Goal: Information Seeking & Learning: Learn about a topic

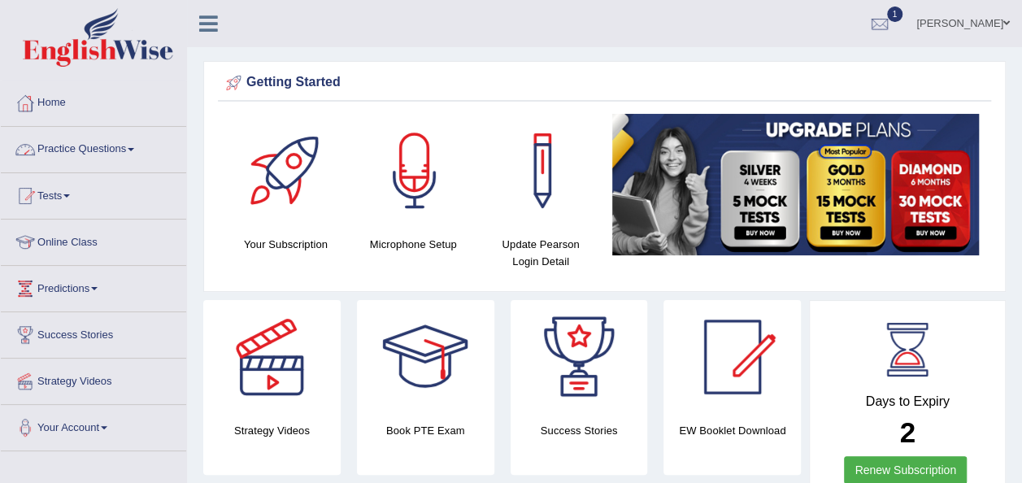
click at [132, 150] on link "Practice Questions" at bounding box center [93, 147] width 185 height 41
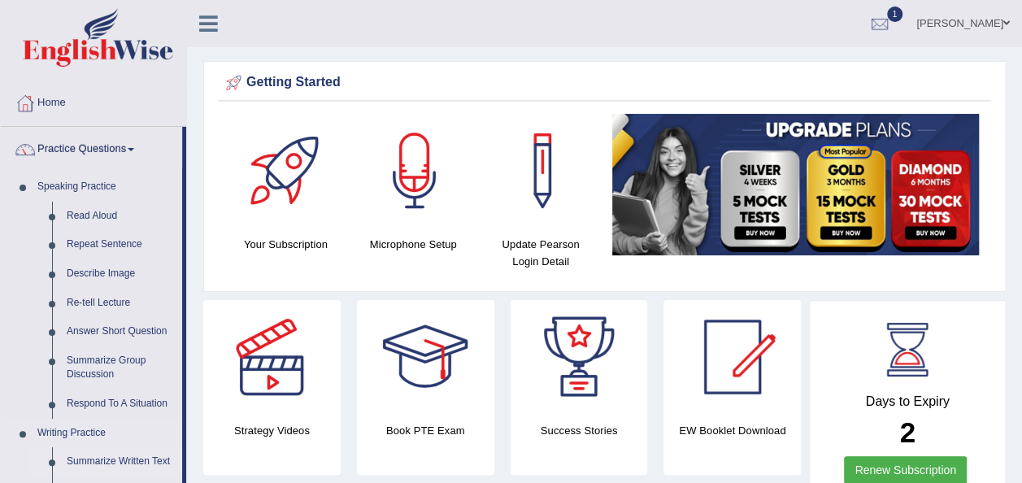
click at [128, 461] on link "Summarize Written Text" at bounding box center [120, 461] width 123 height 29
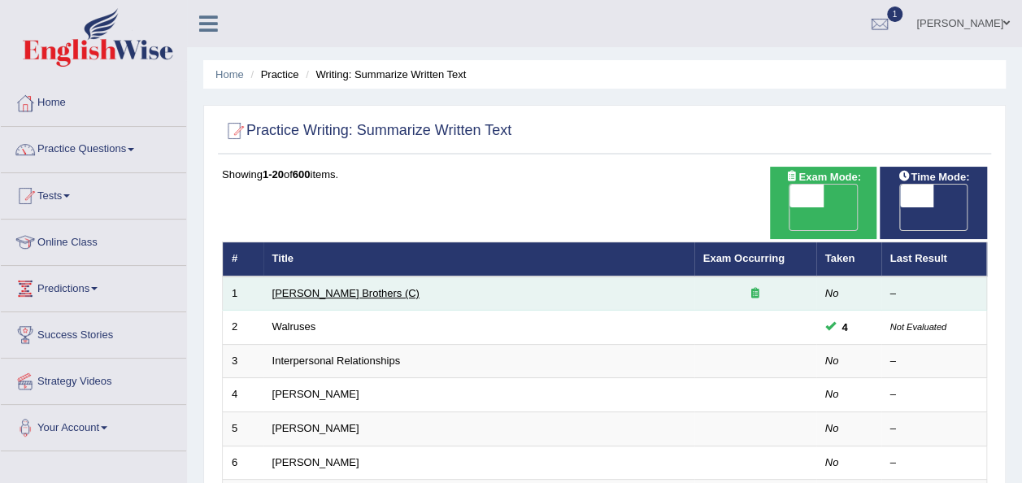
click at [306, 287] on link "[PERSON_NAME] Brothers (C)" at bounding box center [345, 293] width 147 height 12
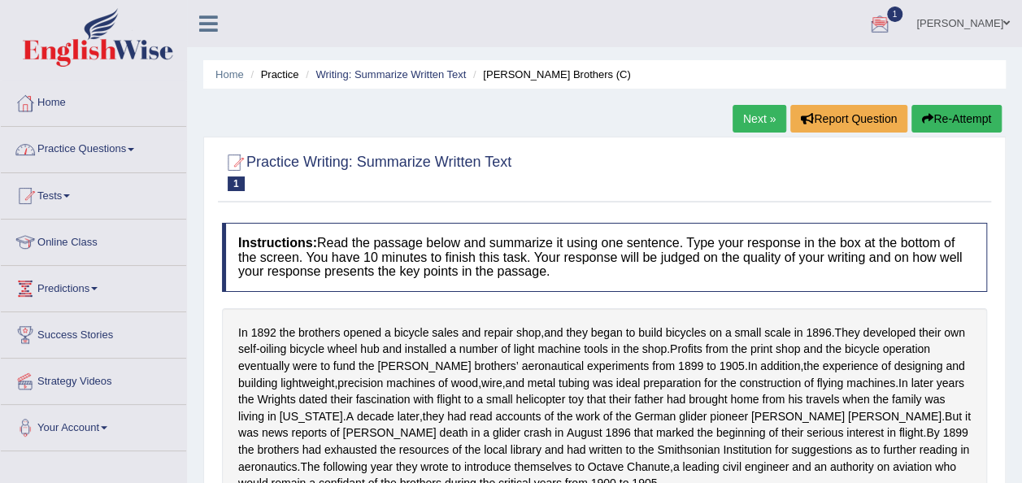
click at [132, 150] on span at bounding box center [131, 149] width 7 height 3
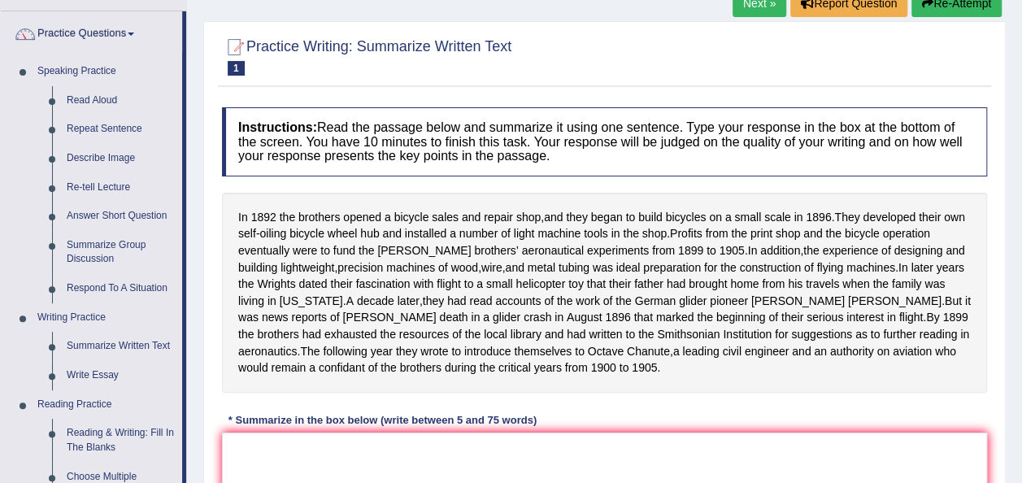
scroll to position [130, 0]
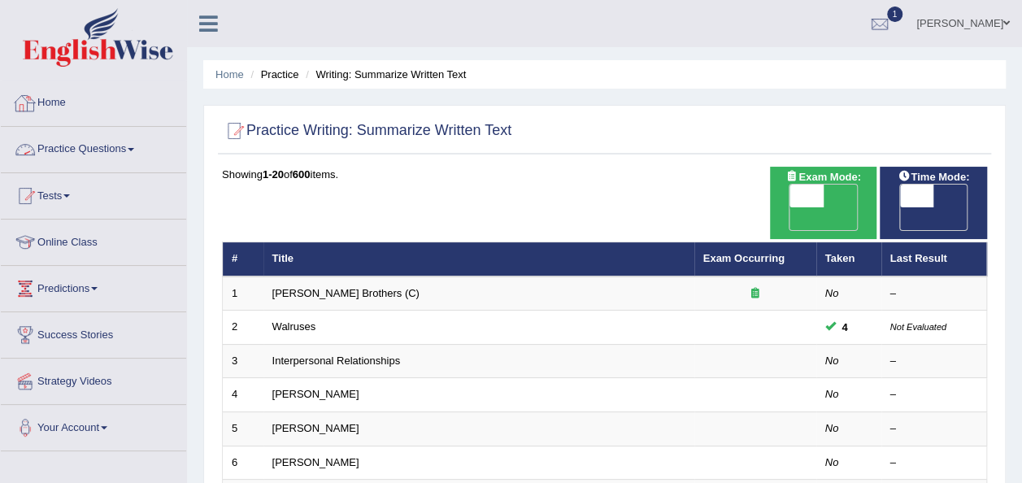
click at [139, 148] on link "Practice Questions" at bounding box center [93, 147] width 185 height 41
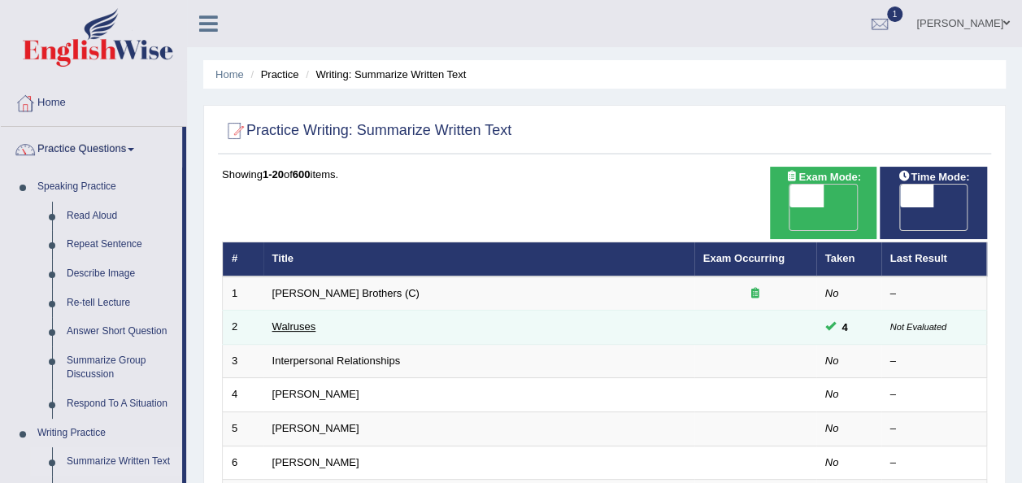
click at [288, 320] on link "Walruses" at bounding box center [294, 326] width 44 height 12
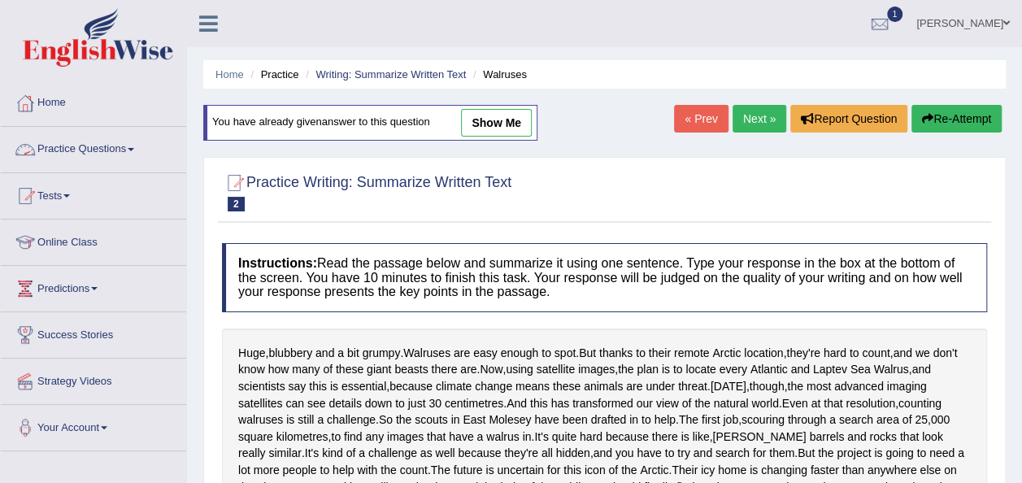
click at [133, 145] on link "Practice Questions" at bounding box center [93, 147] width 185 height 41
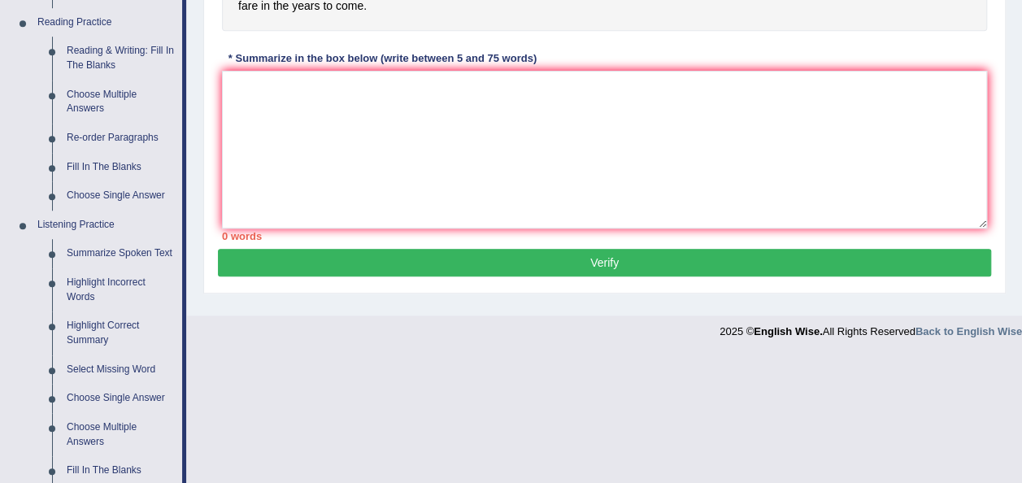
scroll to position [488, 0]
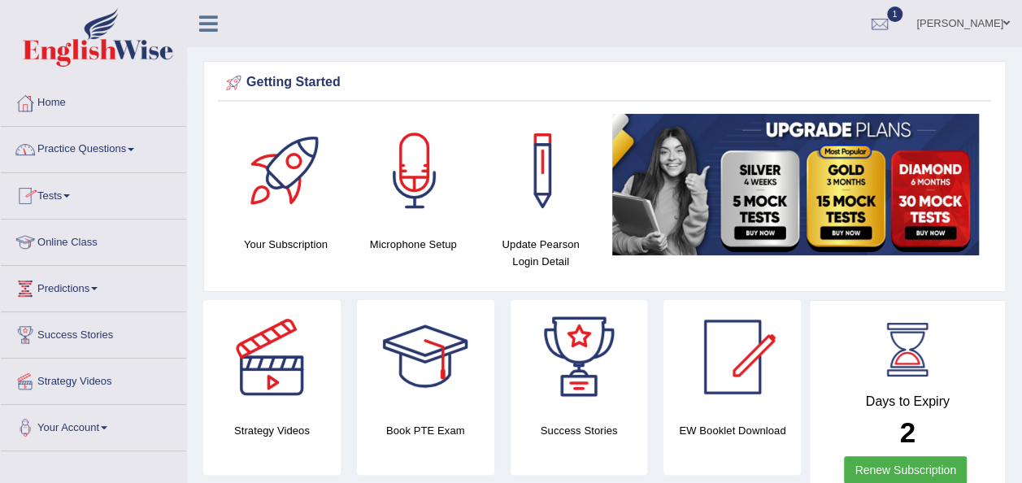
click at [134, 145] on link "Practice Questions" at bounding box center [93, 147] width 185 height 41
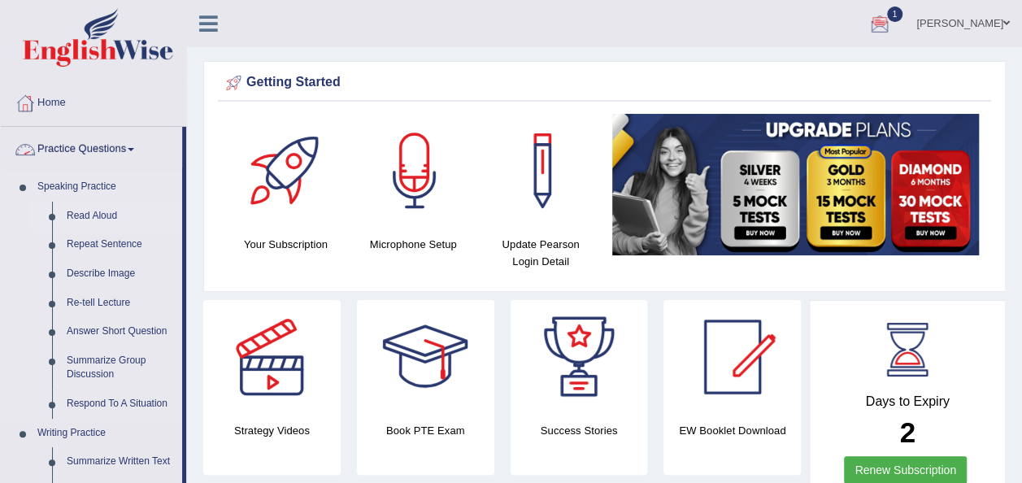
click at [94, 211] on link "Read Aloud" at bounding box center [120, 216] width 123 height 29
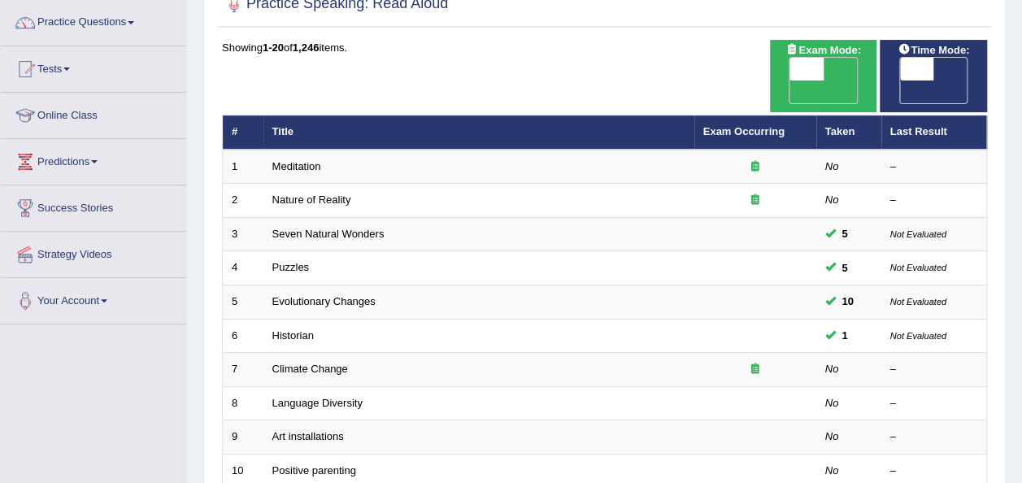
scroll to position [130, 0]
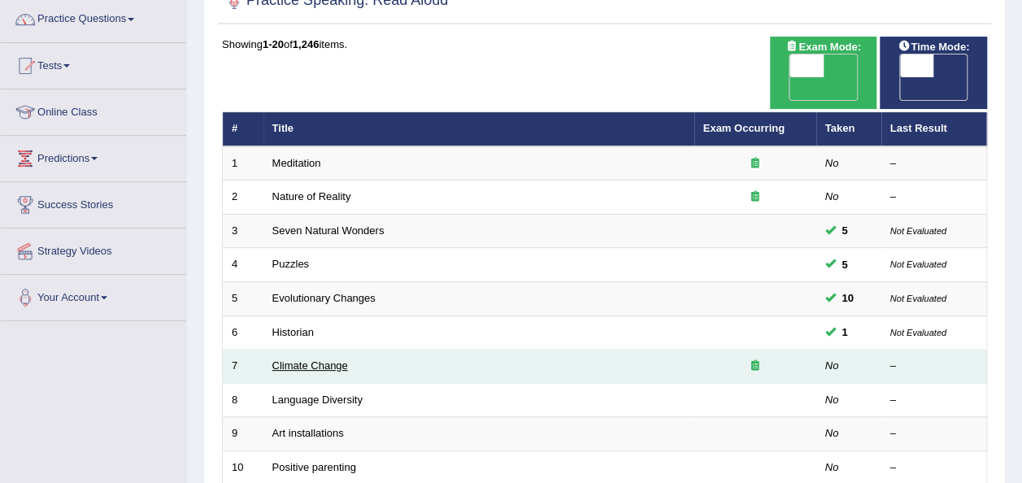
click at [302, 359] on link "Climate Change" at bounding box center [310, 365] width 76 height 12
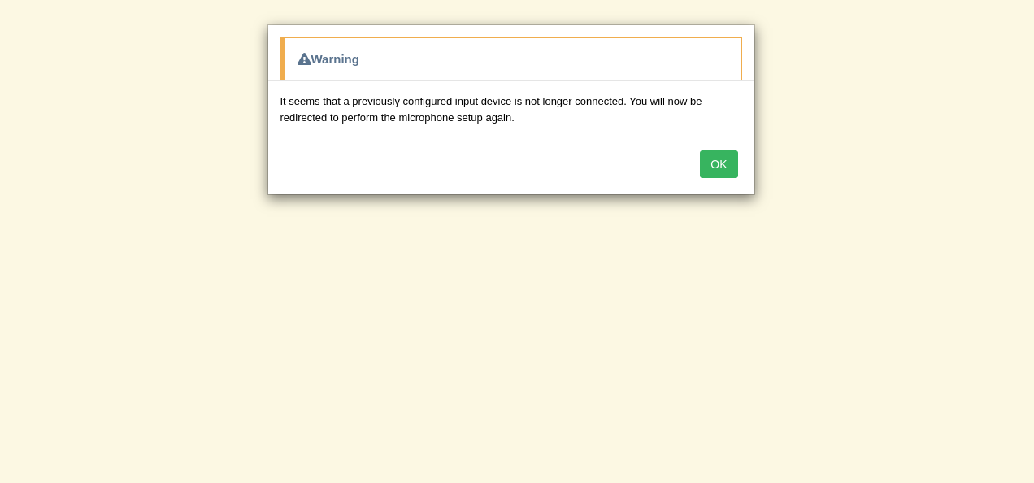
click at [721, 156] on button "OK" at bounding box center [718, 164] width 37 height 28
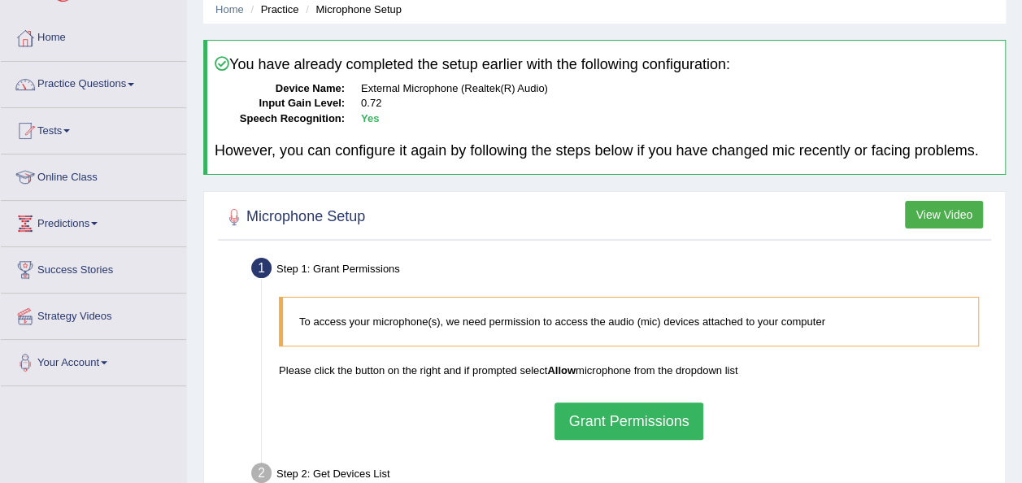
scroll to position [98, 0]
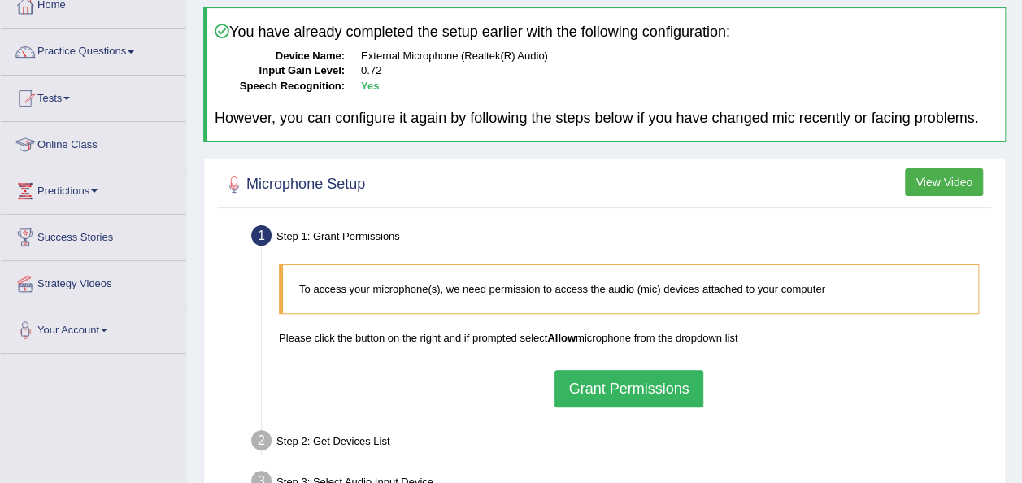
click at [625, 381] on button "Grant Permissions" at bounding box center [628, 388] width 148 height 37
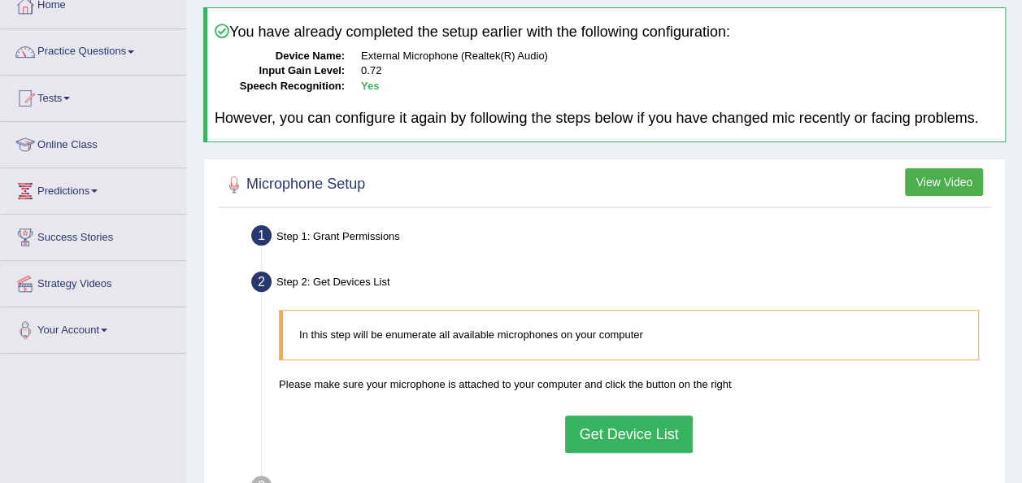
click at [600, 432] on button "Get Device List" at bounding box center [628, 433] width 127 height 37
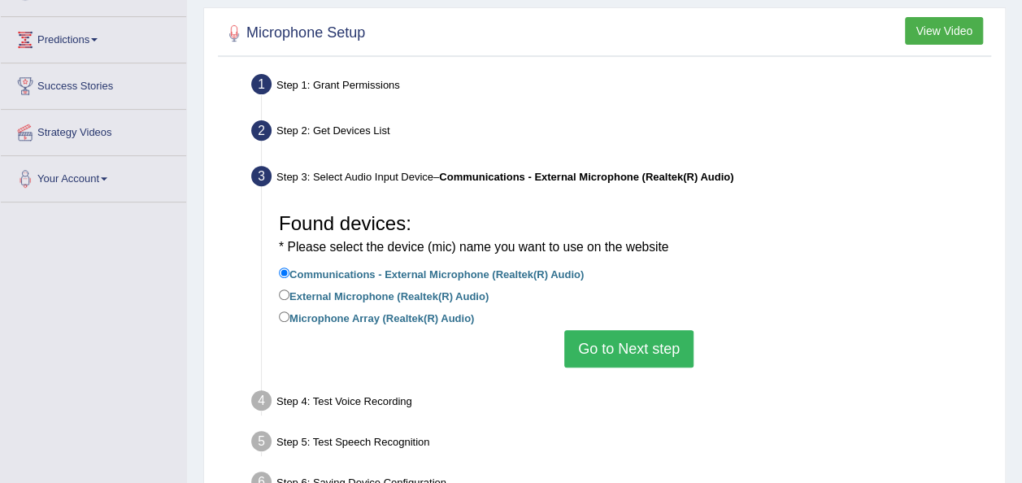
scroll to position [260, 0]
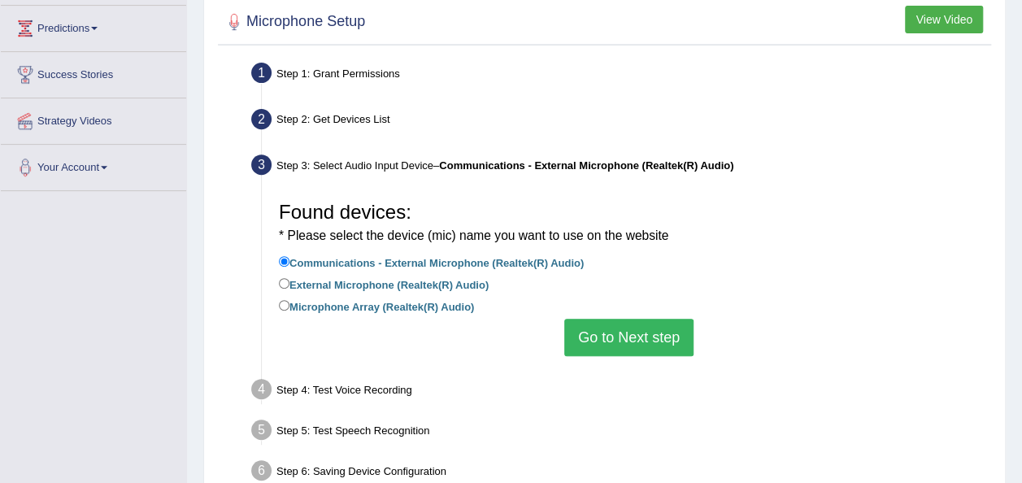
click at [612, 338] on button "Go to Next step" at bounding box center [628, 337] width 129 height 37
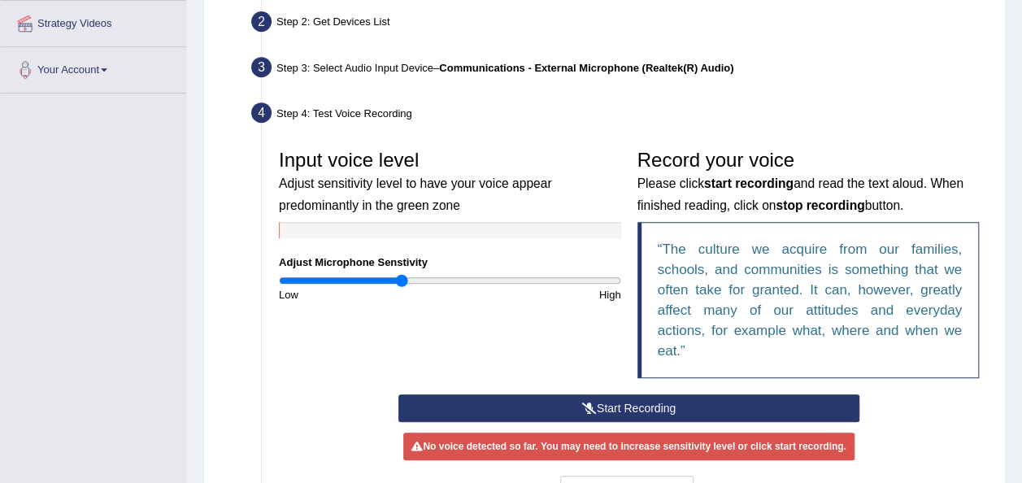
scroll to position [390, 0]
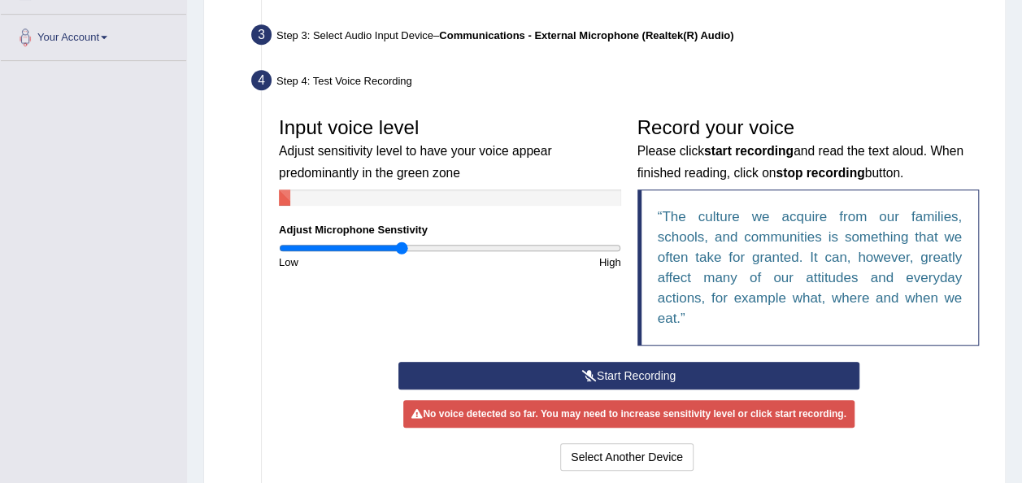
click at [621, 371] on button "Start Recording" at bounding box center [628, 376] width 461 height 28
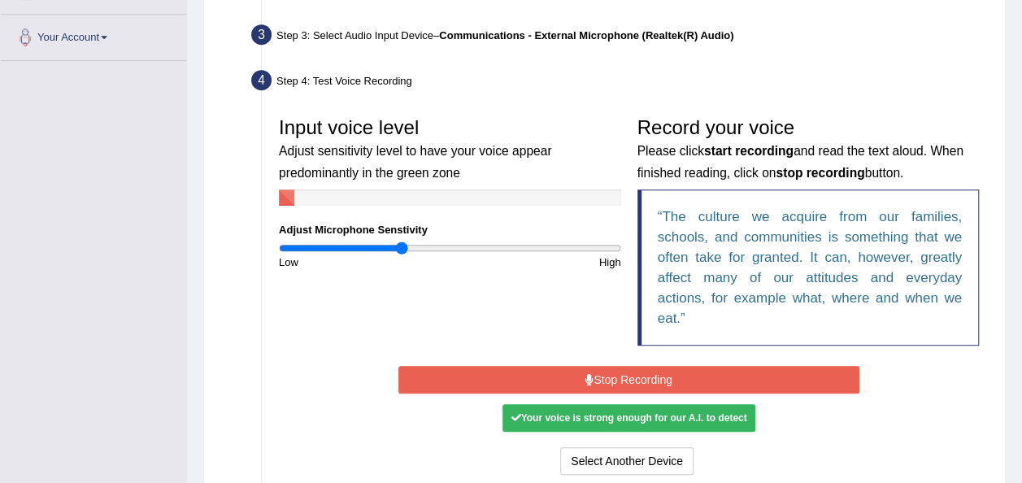
click at [619, 378] on button "Stop Recording" at bounding box center [628, 380] width 461 height 28
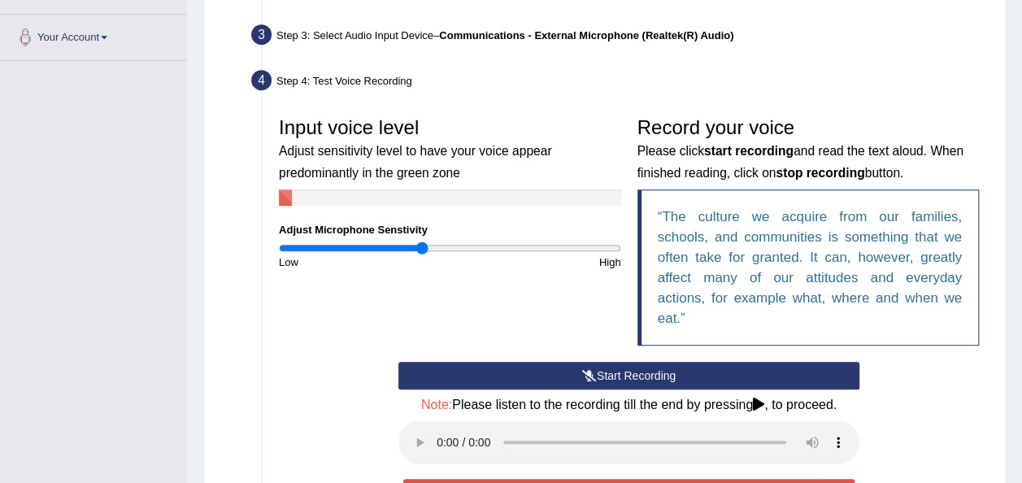
drag, startPoint x: 385, startPoint y: 248, endPoint x: 423, endPoint y: 345, distance: 103.7
click at [423, 254] on input "range" at bounding box center [450, 247] width 342 height 13
type input "0.62"
click at [386, 247] on input "range" at bounding box center [450, 247] width 342 height 13
click at [601, 371] on button "Start Recording" at bounding box center [628, 376] width 461 height 28
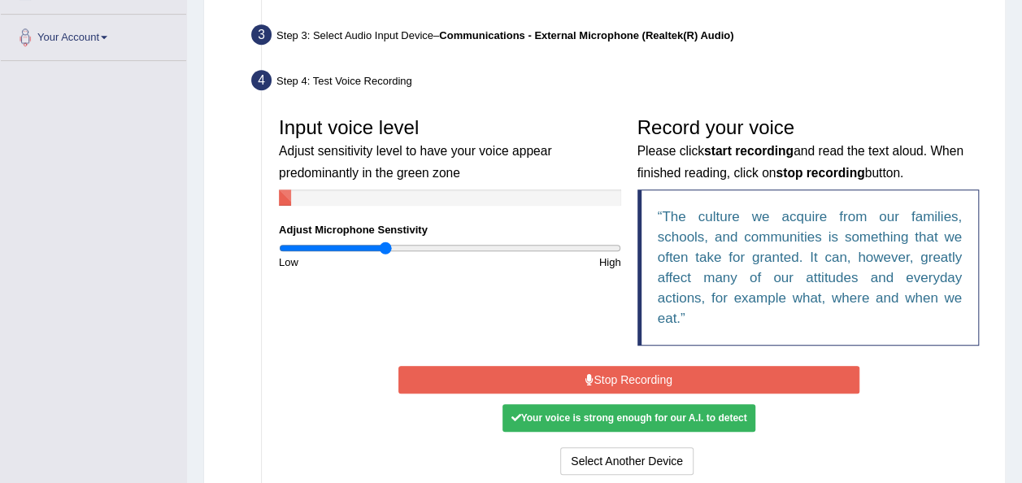
click at [601, 371] on button "Stop Recording" at bounding box center [628, 380] width 461 height 28
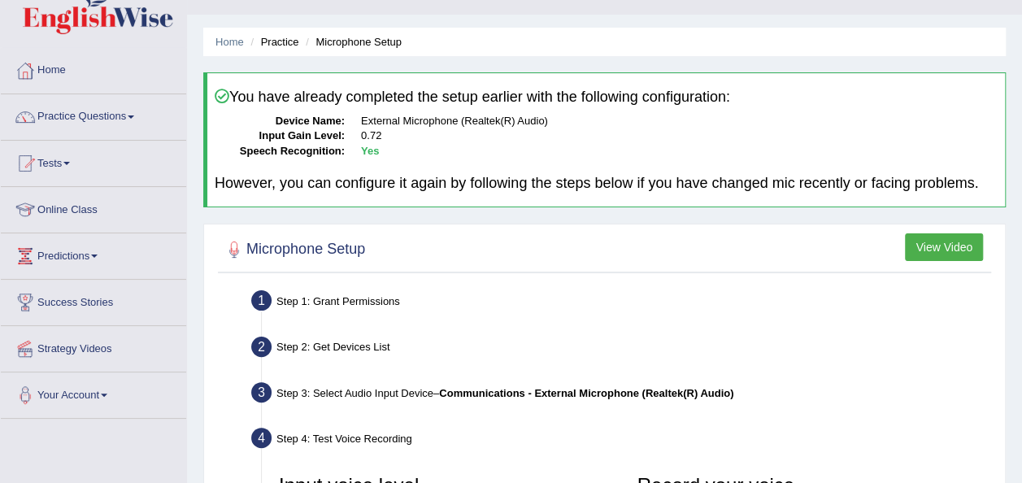
scroll to position [0, 0]
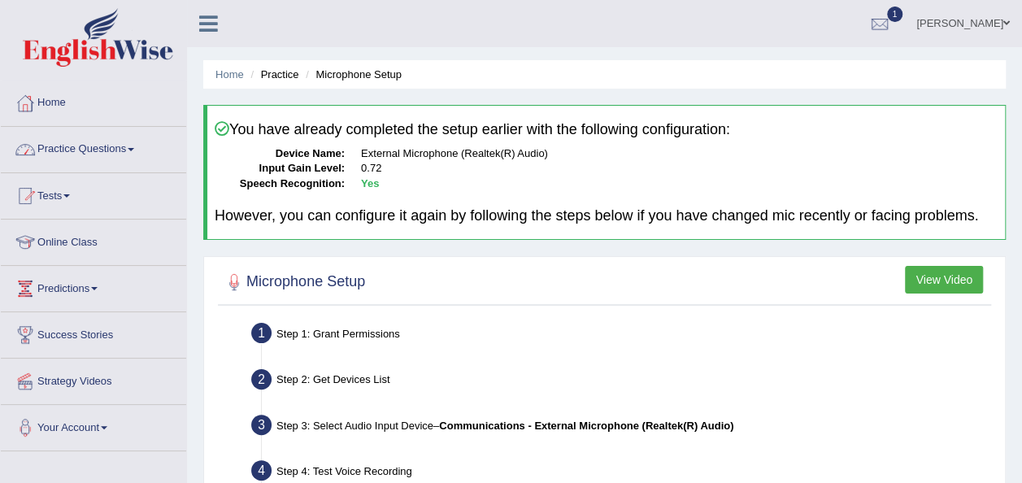
click at [137, 152] on link "Practice Questions" at bounding box center [93, 147] width 185 height 41
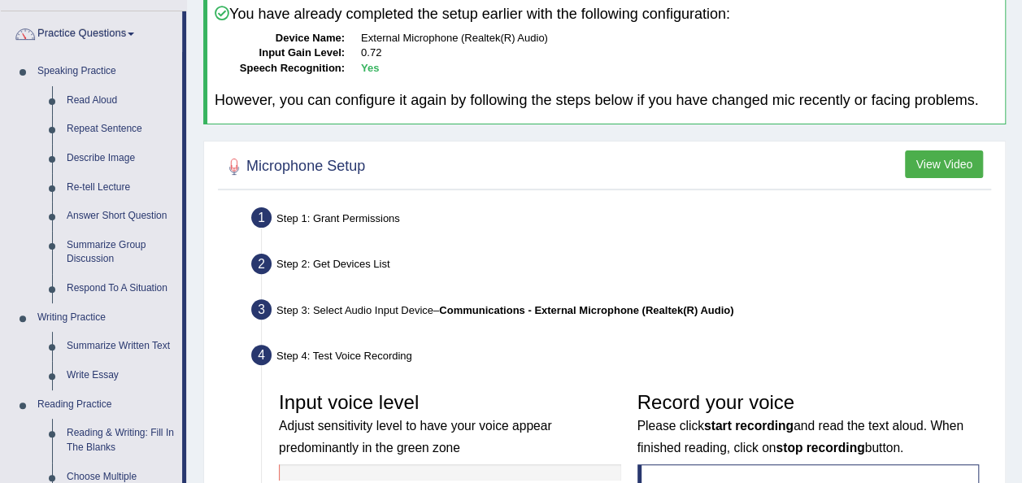
scroll to position [130, 0]
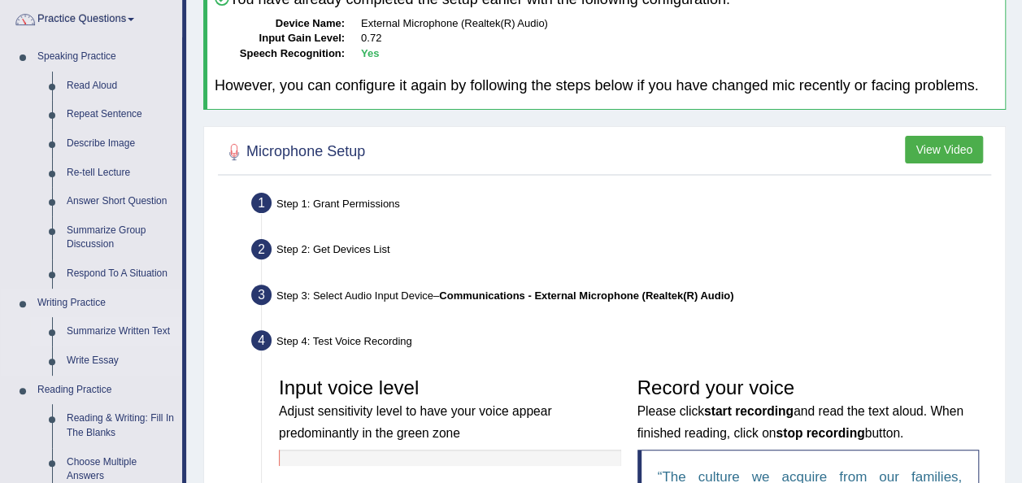
click at [133, 333] on link "Summarize Written Text" at bounding box center [120, 331] width 123 height 29
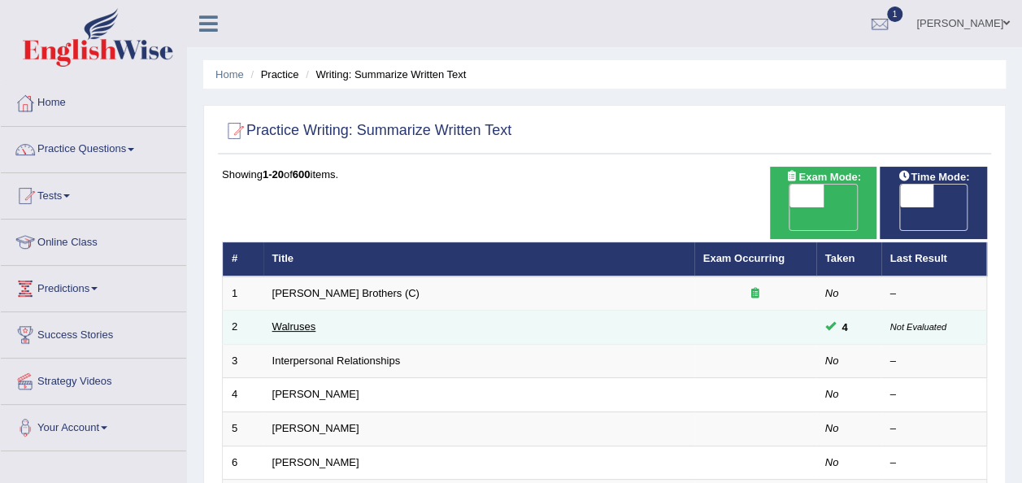
click at [306, 320] on link "Walruses" at bounding box center [294, 326] width 44 height 12
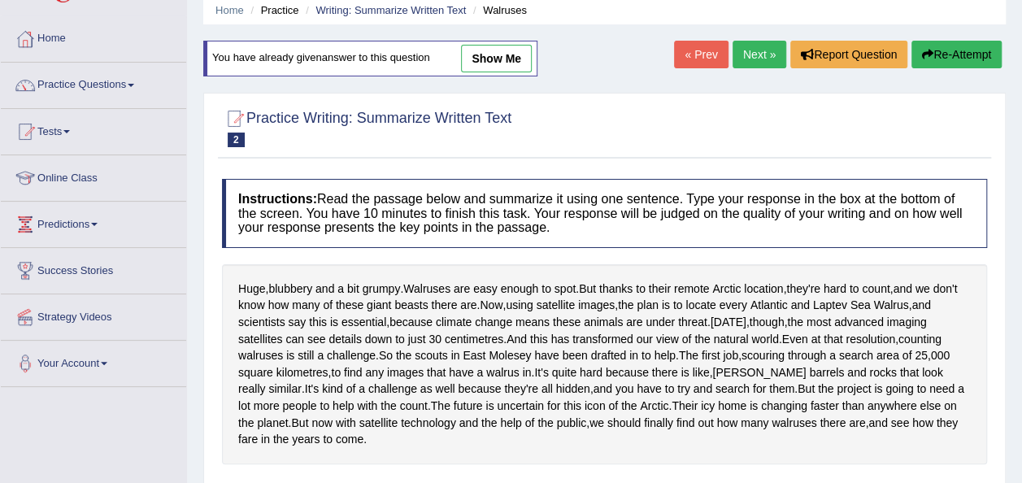
scroll to position [33, 0]
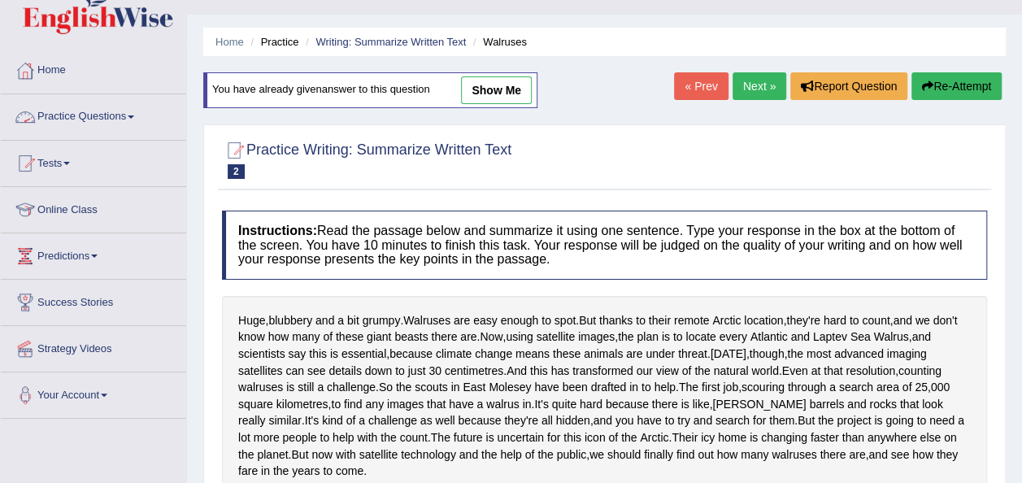
click at [139, 114] on link "Practice Questions" at bounding box center [93, 114] width 185 height 41
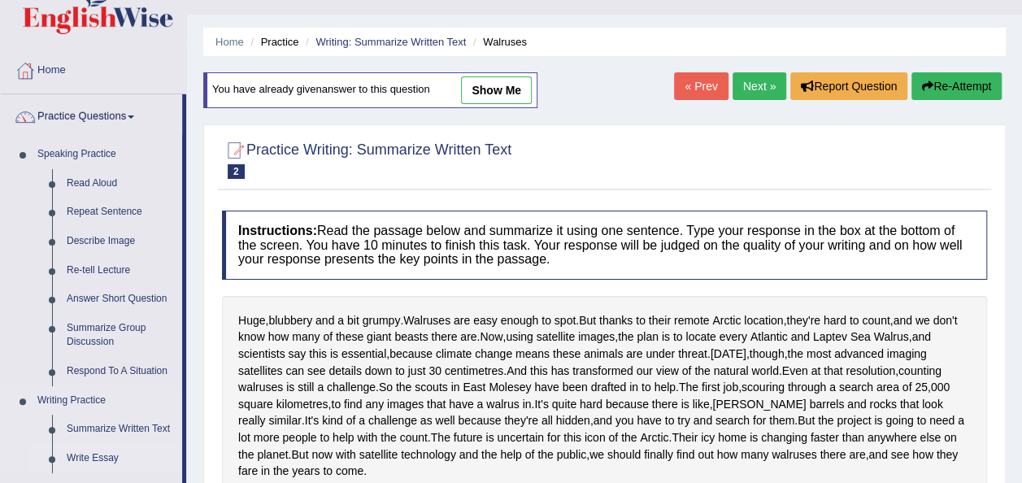
click at [90, 453] on link "Write Essay" at bounding box center [120, 458] width 123 height 29
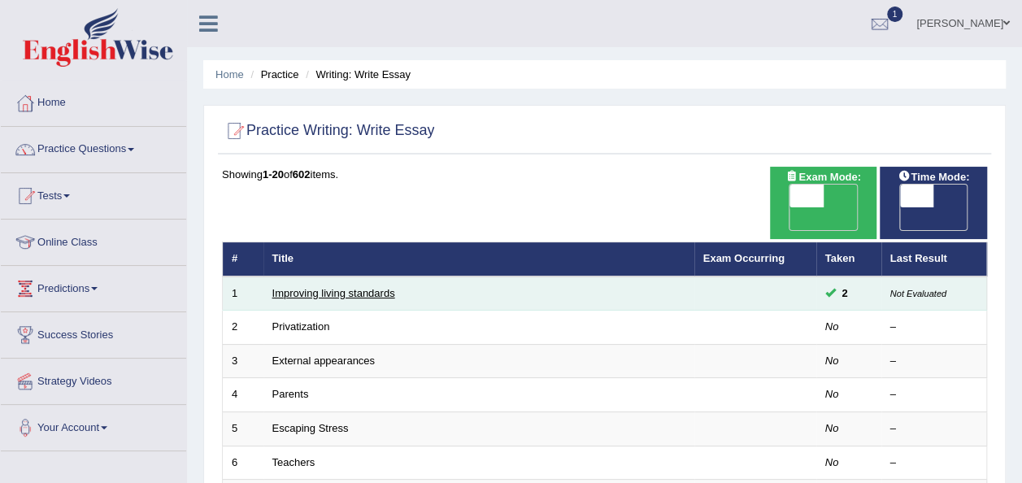
click at [330, 287] on link "Improving living standards" at bounding box center [333, 293] width 123 height 12
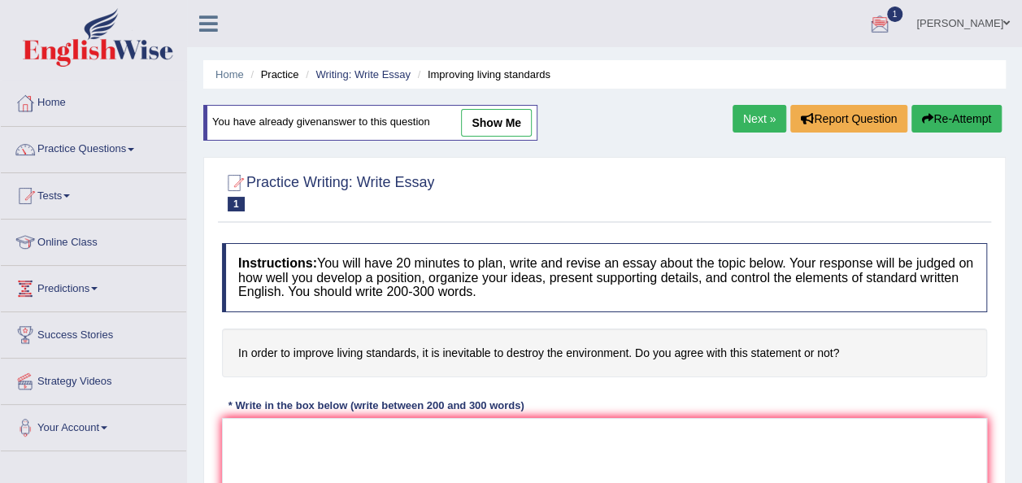
click at [138, 146] on link "Practice Questions" at bounding box center [93, 147] width 185 height 41
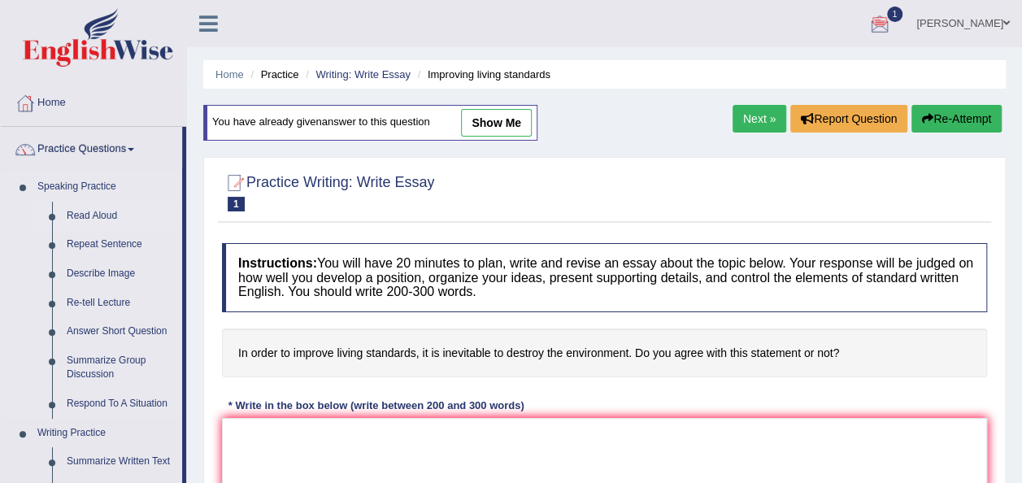
click at [111, 211] on link "Read Aloud" at bounding box center [120, 216] width 123 height 29
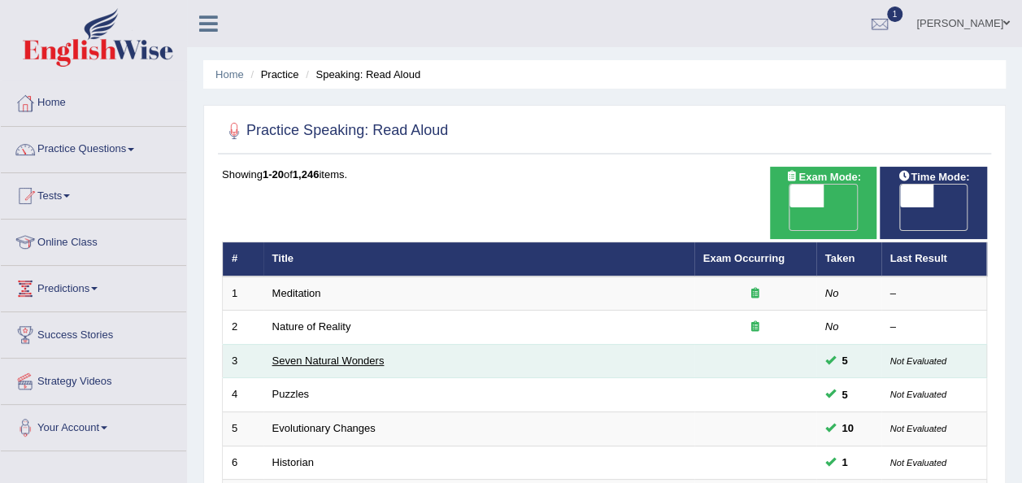
click at [311, 354] on link "Seven Natural Wonders" at bounding box center [328, 360] width 112 height 12
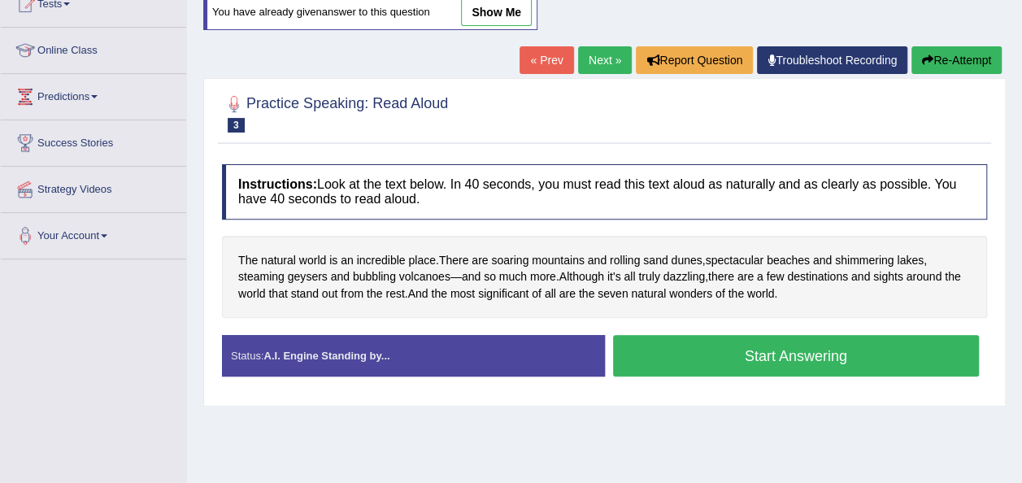
scroll to position [195, 0]
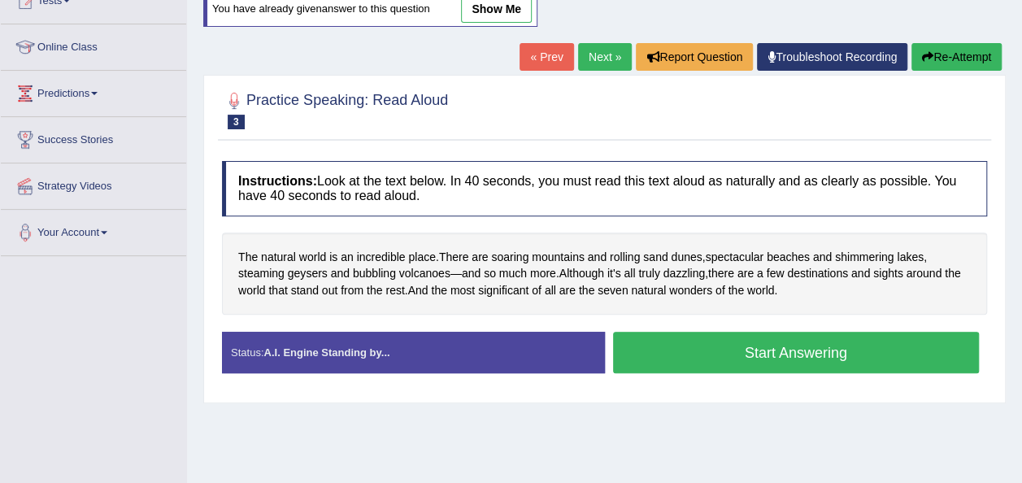
click at [749, 332] on button "Start Answering" at bounding box center [796, 352] width 367 height 41
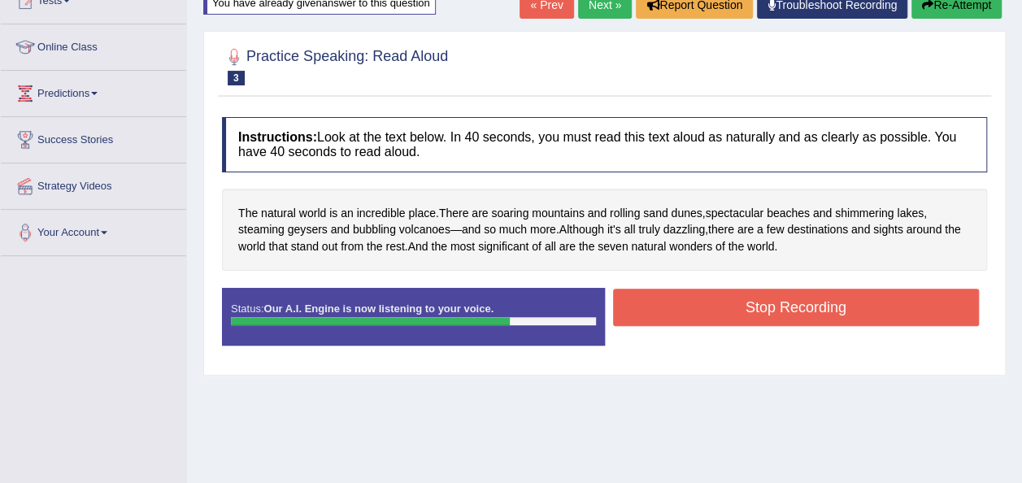
click at [802, 289] on button "Stop Recording" at bounding box center [796, 307] width 367 height 37
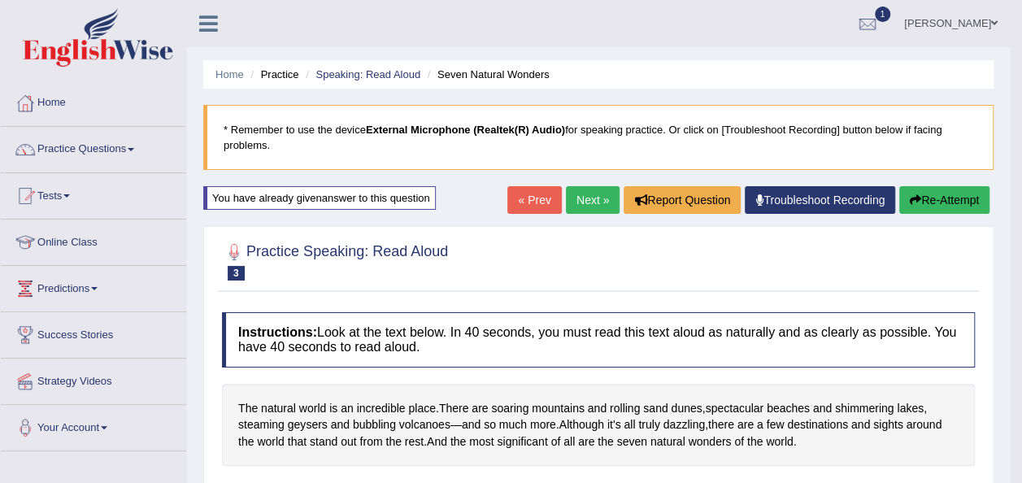
scroll to position [0, 0]
click at [137, 146] on link "Practice Questions" at bounding box center [93, 147] width 185 height 41
